Goal: Transaction & Acquisition: Purchase product/service

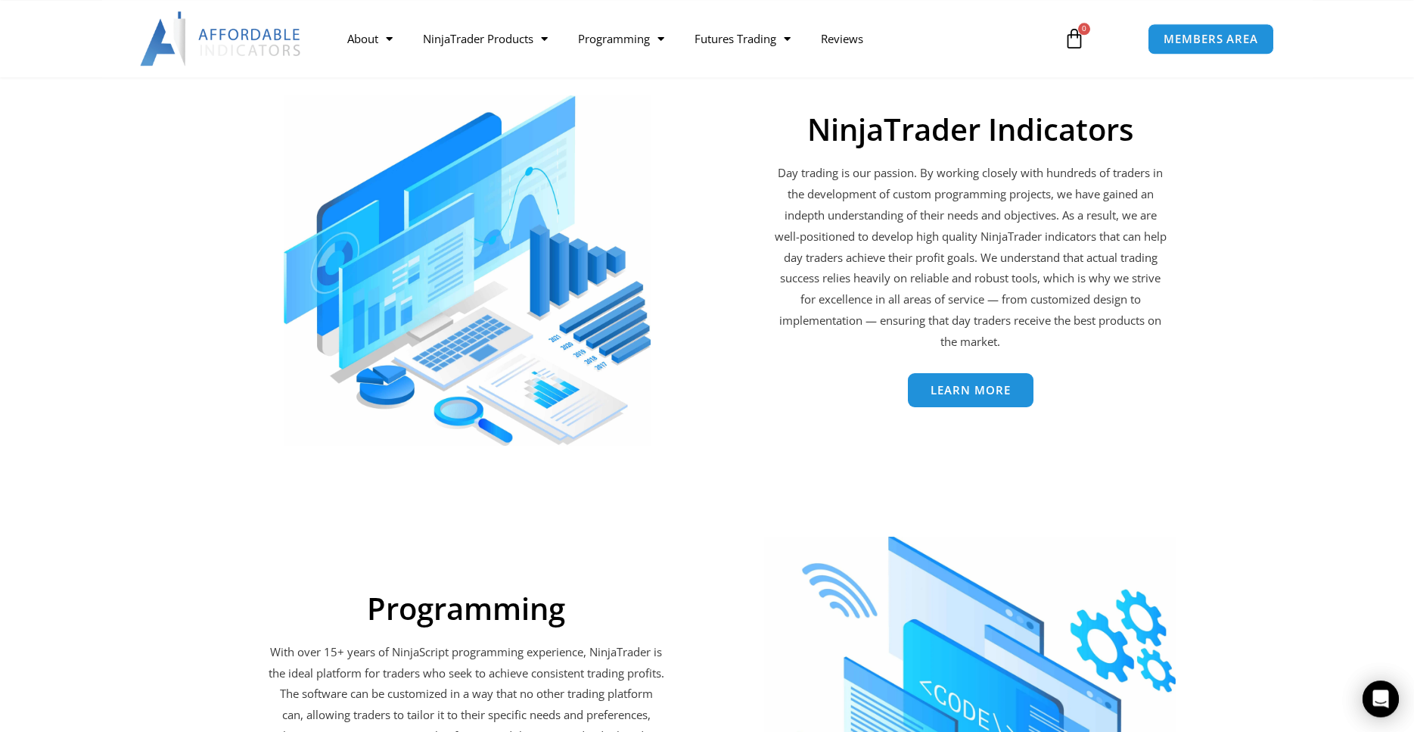
scroll to position [2239, 0]
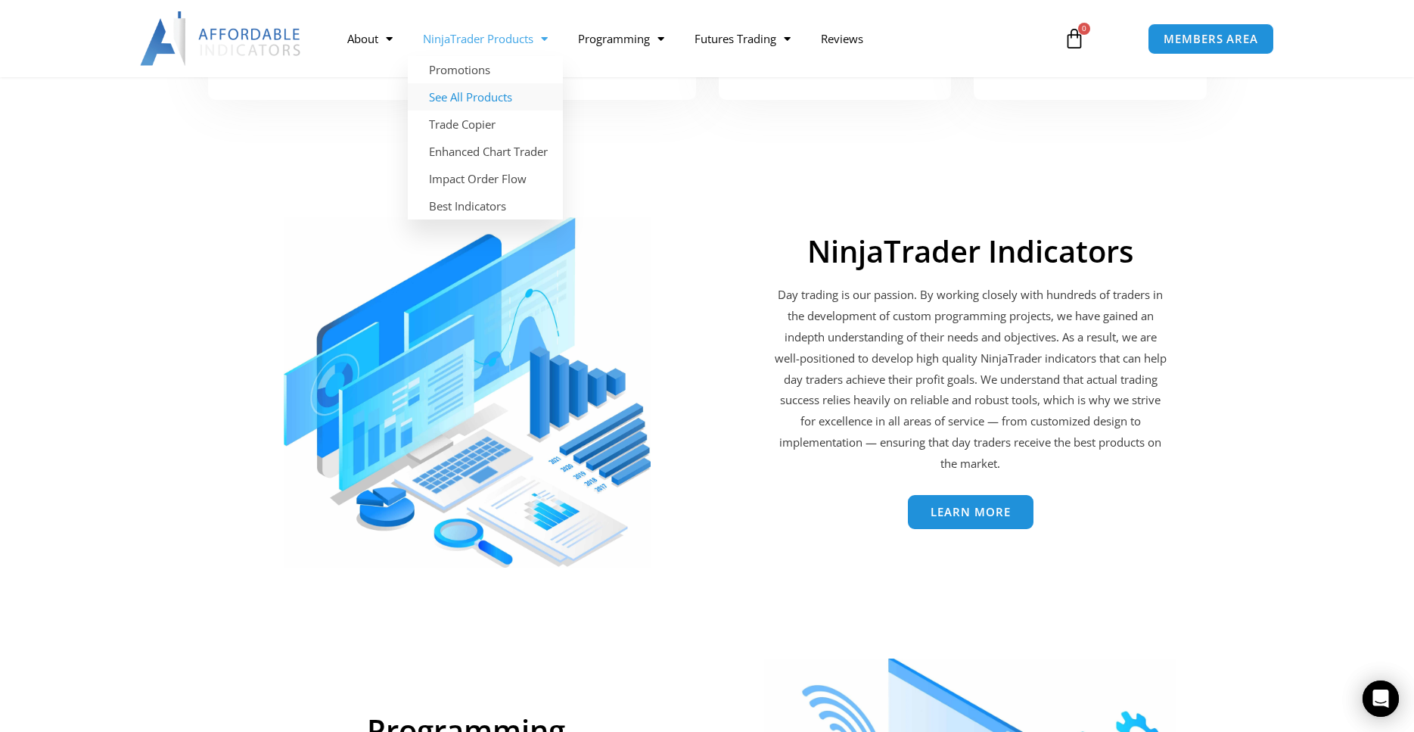
click at [470, 98] on link "See All Products" at bounding box center [485, 96] width 155 height 27
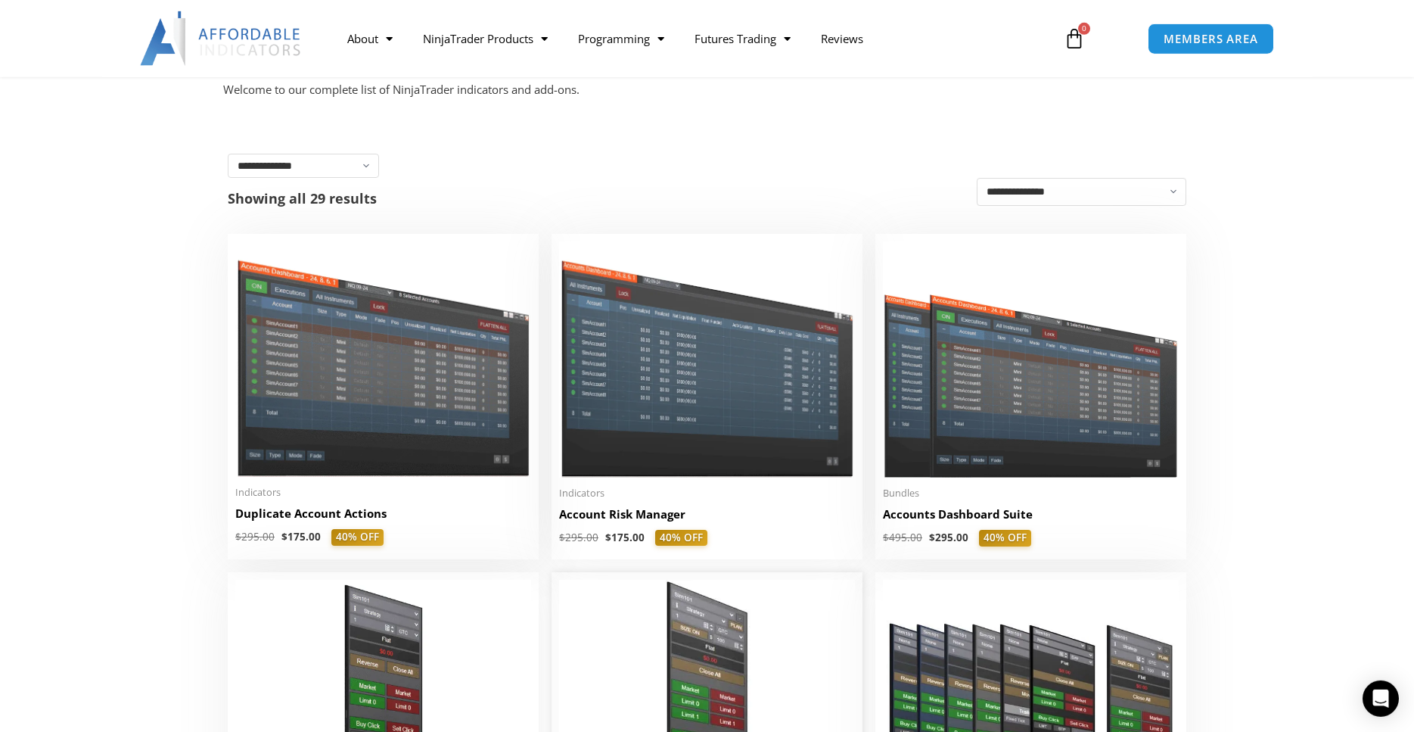
scroll to position [386, 0]
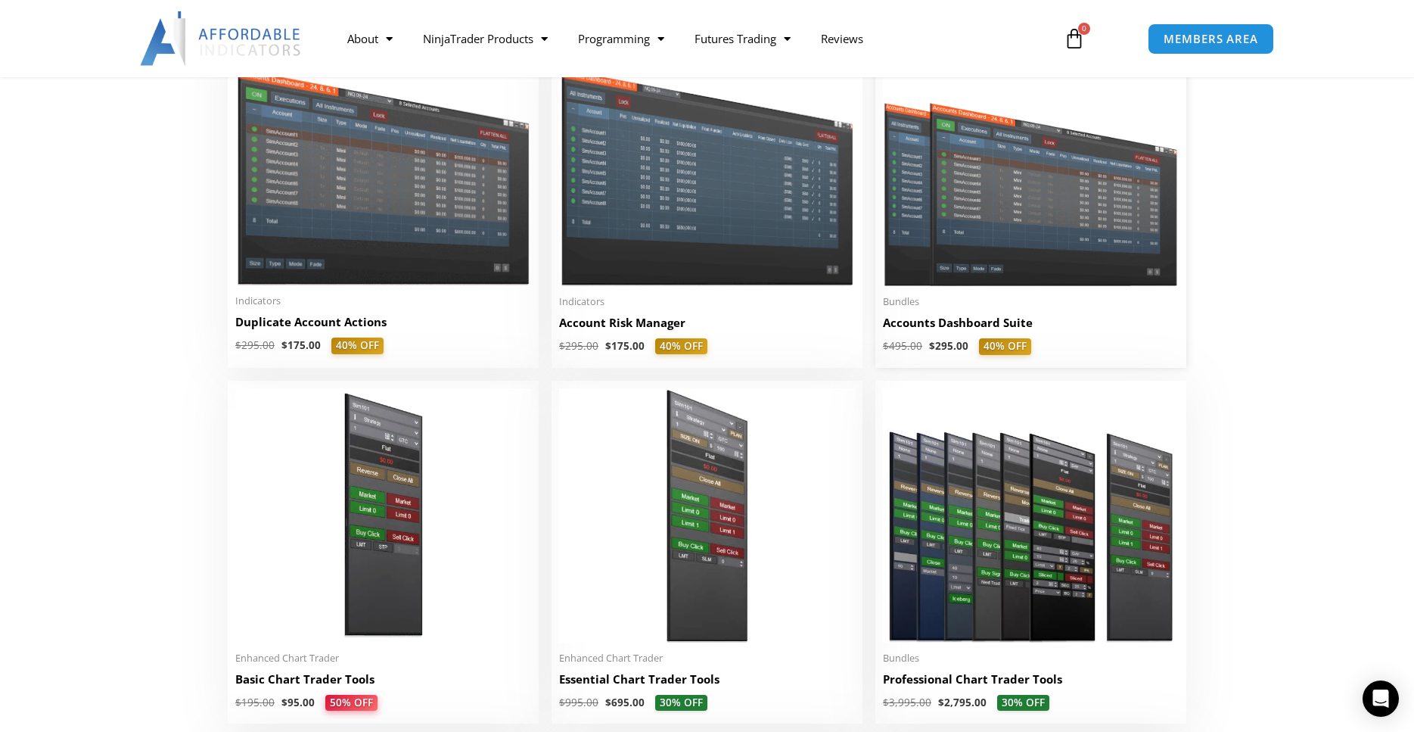
click at [982, 326] on h2 "Accounts Dashboard Suite" at bounding box center [1031, 323] width 296 height 16
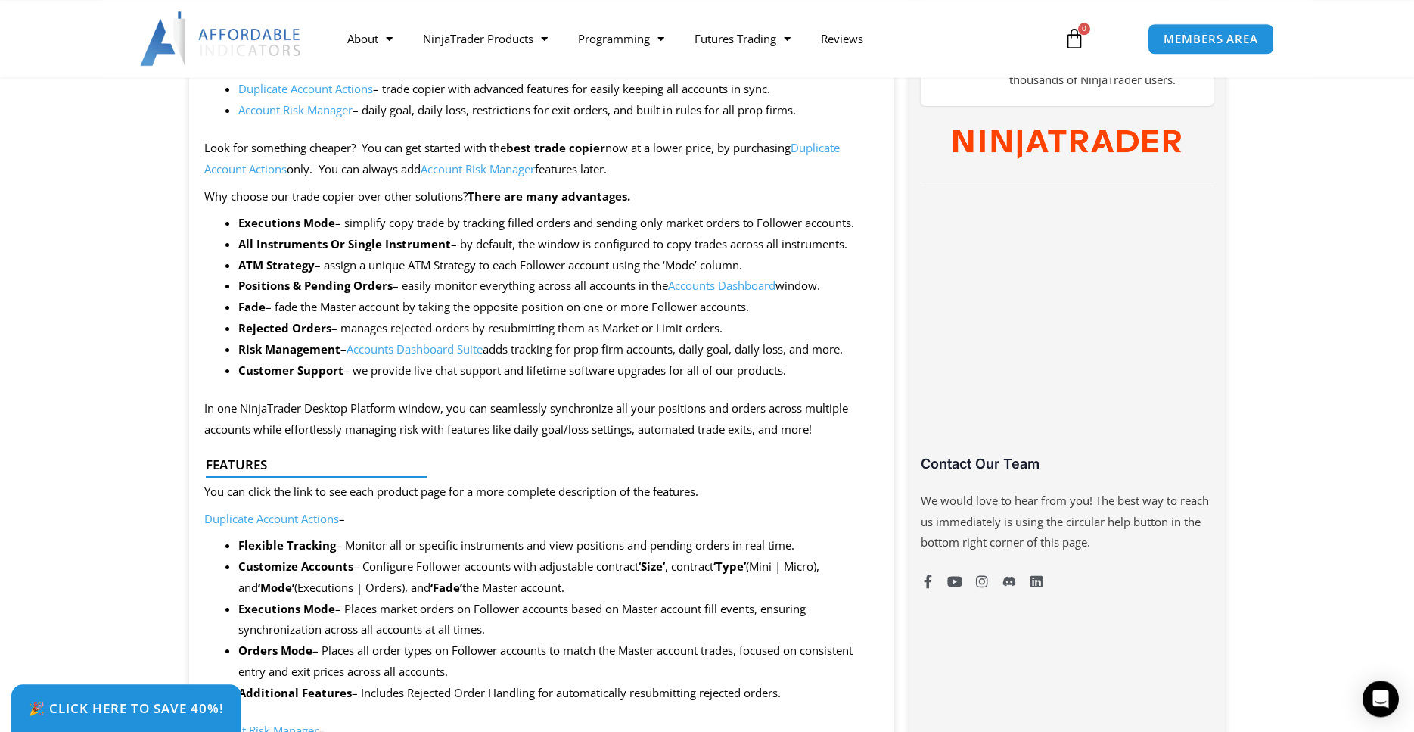
scroll to position [695, 0]
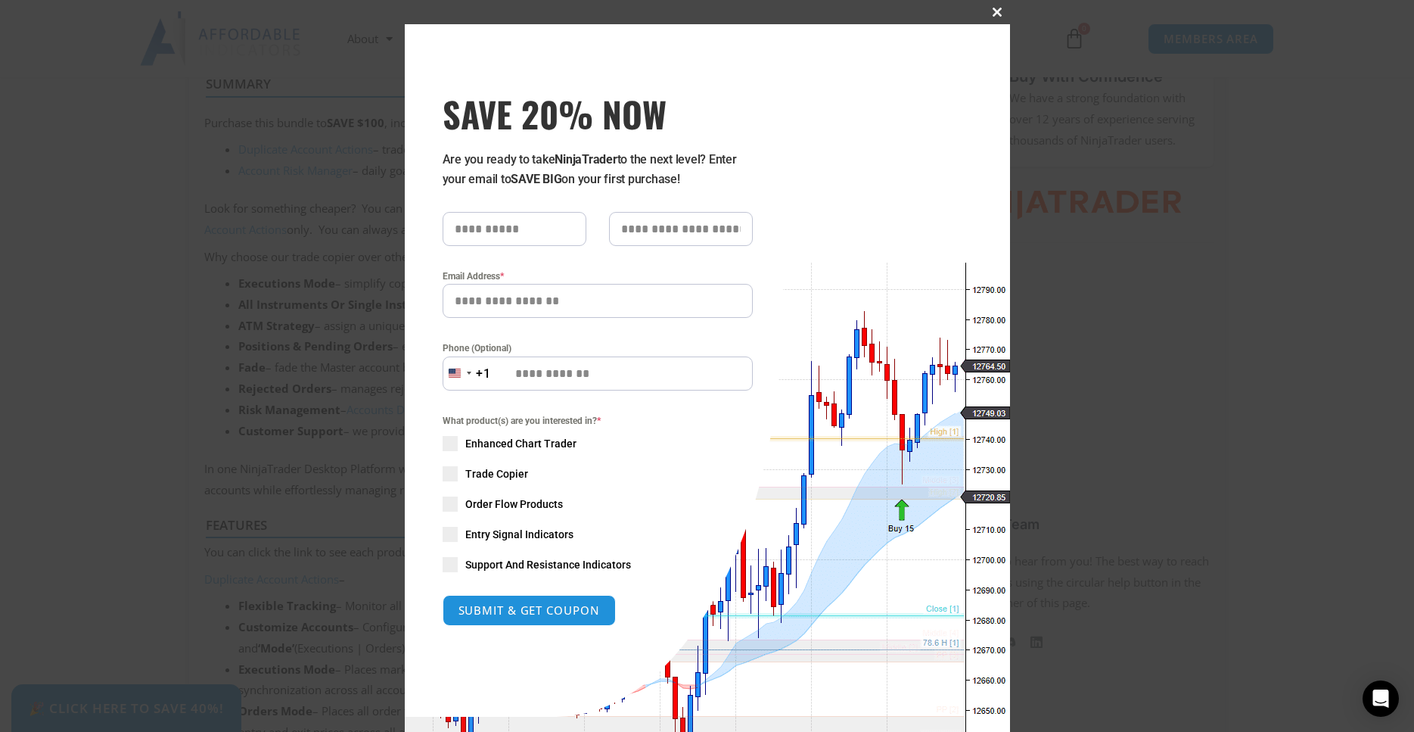
click at [1000, 11] on span "SAVE 20% NOW popup" at bounding box center [998, 12] width 24 height 9
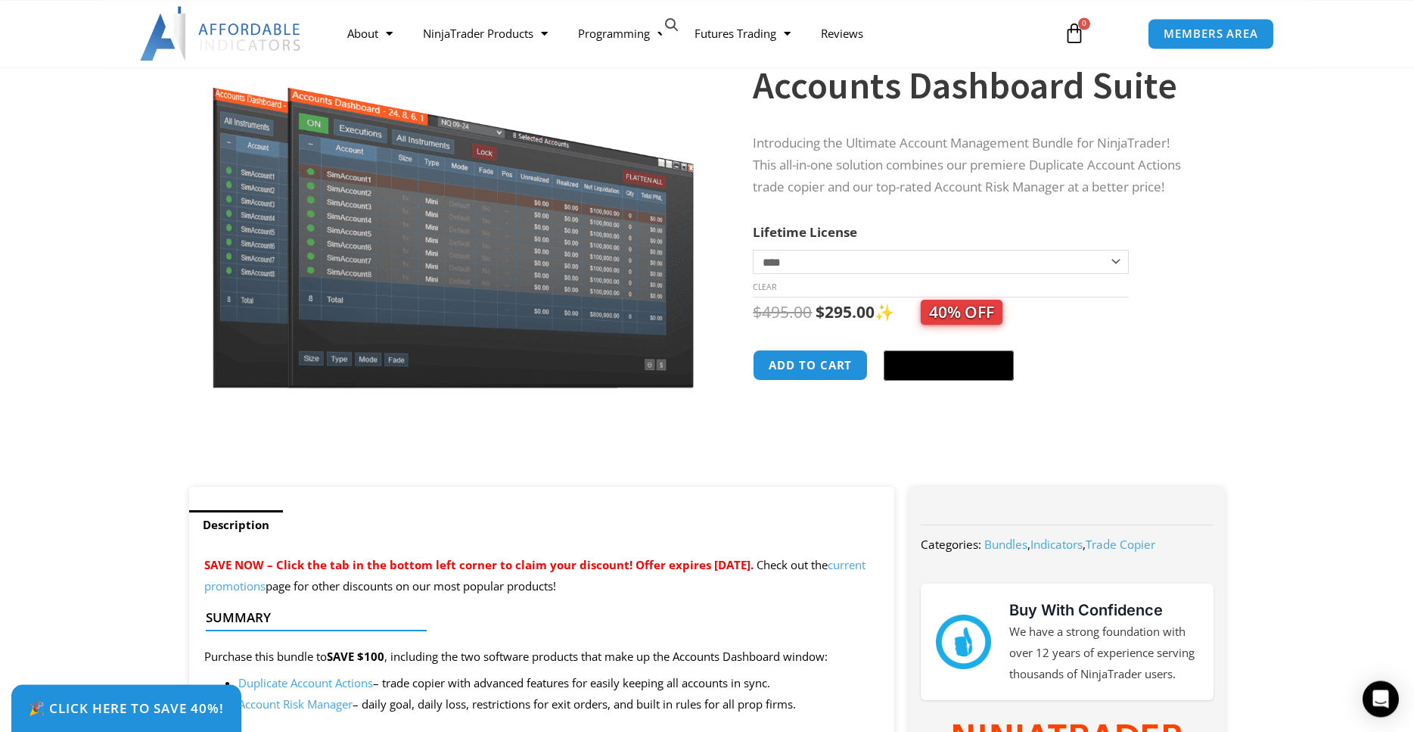
scroll to position [154, 0]
